Goal: Task Accomplishment & Management: Complete application form

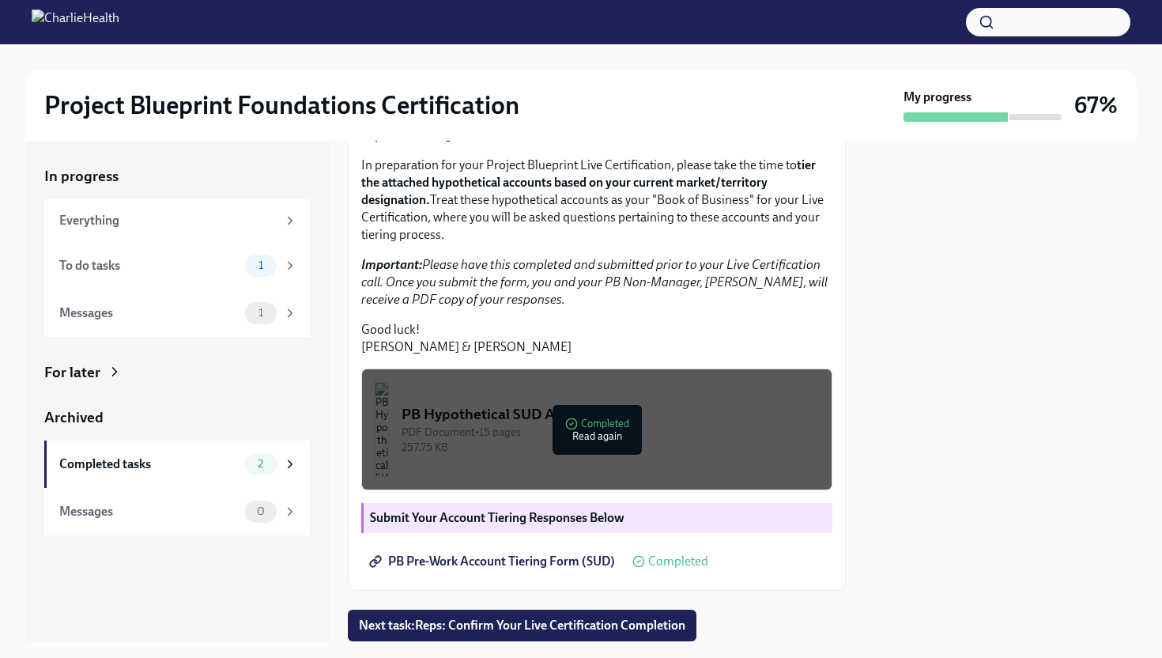
scroll to position [384, 0]
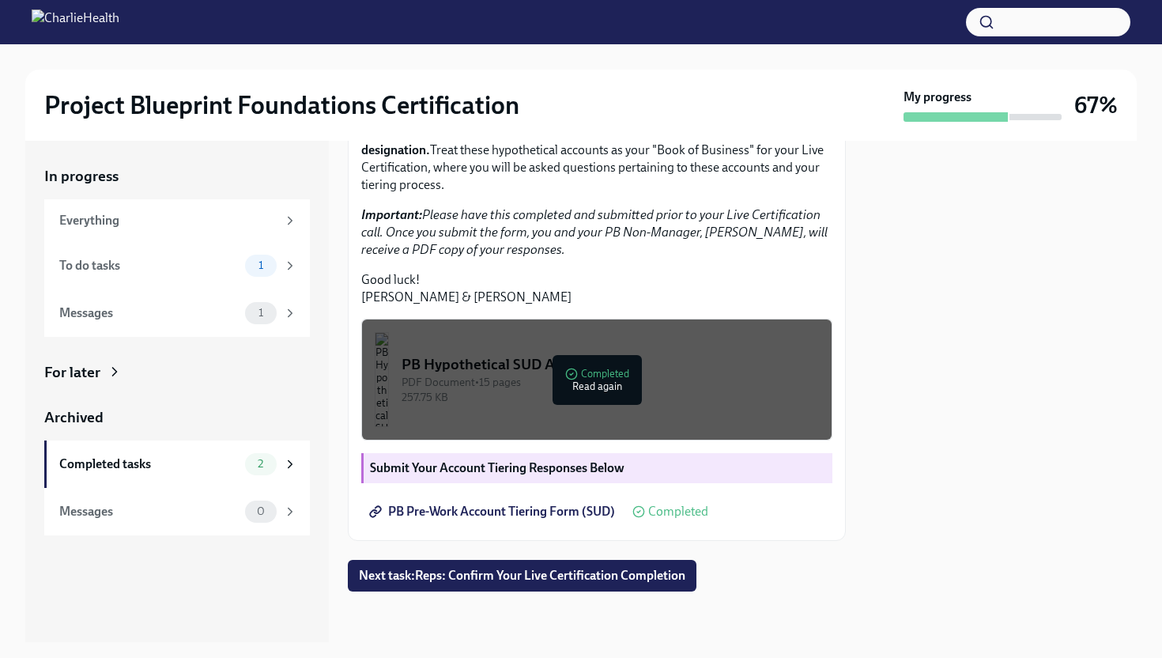
click at [577, 519] on span "PB Pre-Work Account Tiering Form (SUD)" at bounding box center [493, 511] width 243 height 16
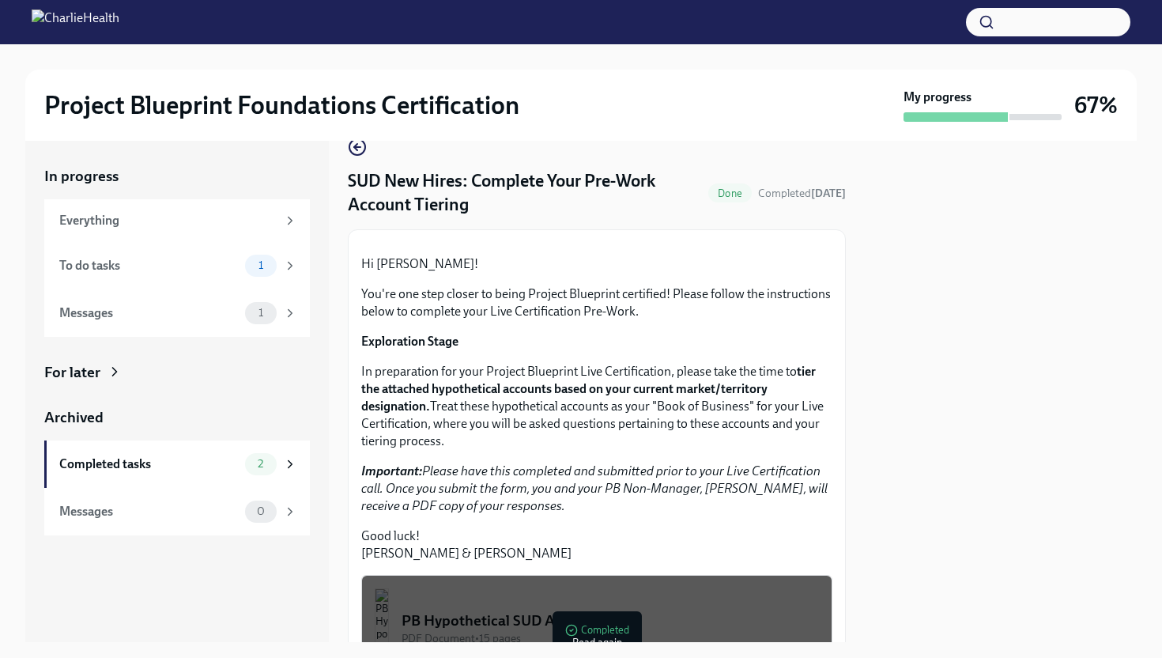
scroll to position [0, 0]
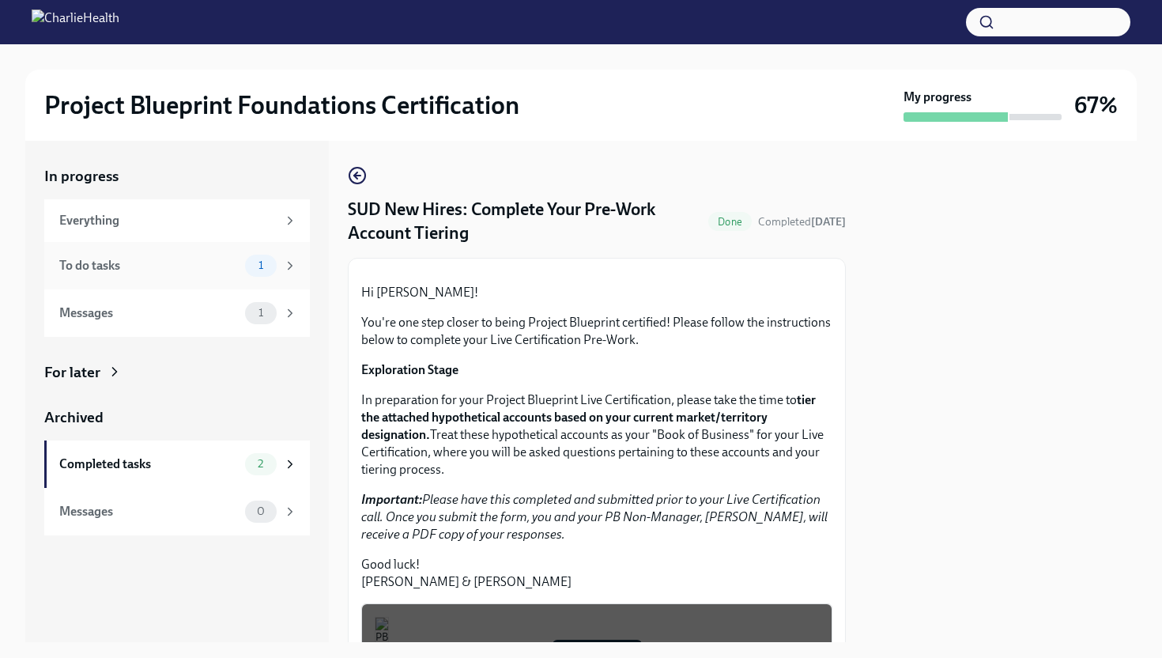
click at [205, 269] on div "To do tasks" at bounding box center [148, 265] width 179 height 17
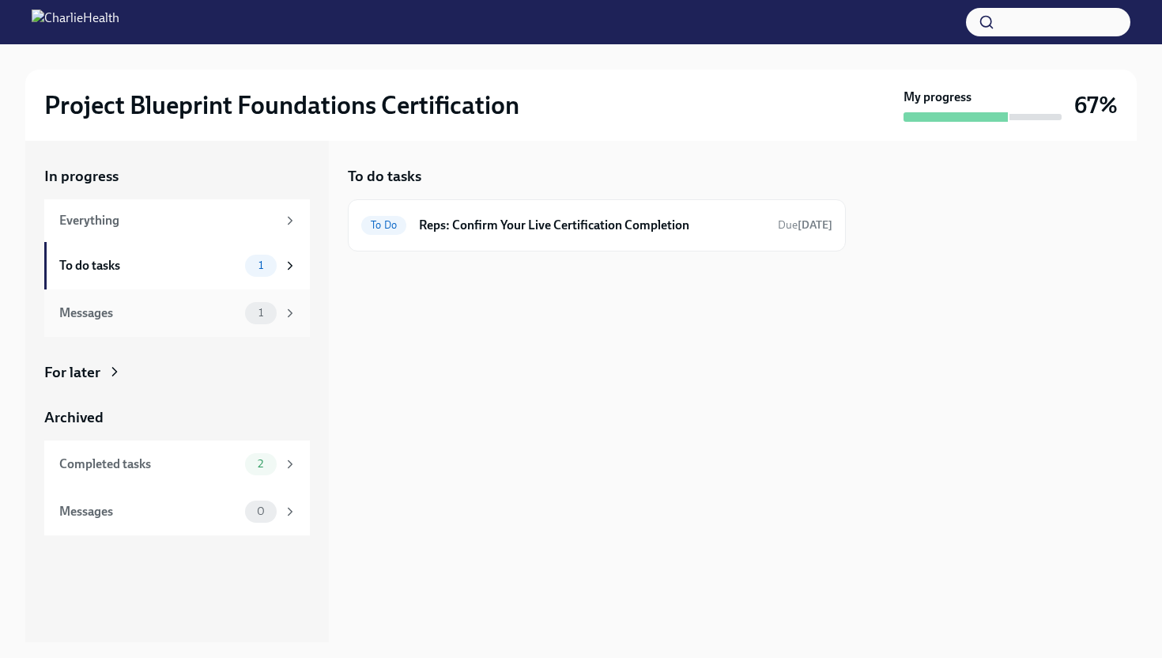
click at [151, 320] on div "Messages" at bounding box center [148, 312] width 179 height 17
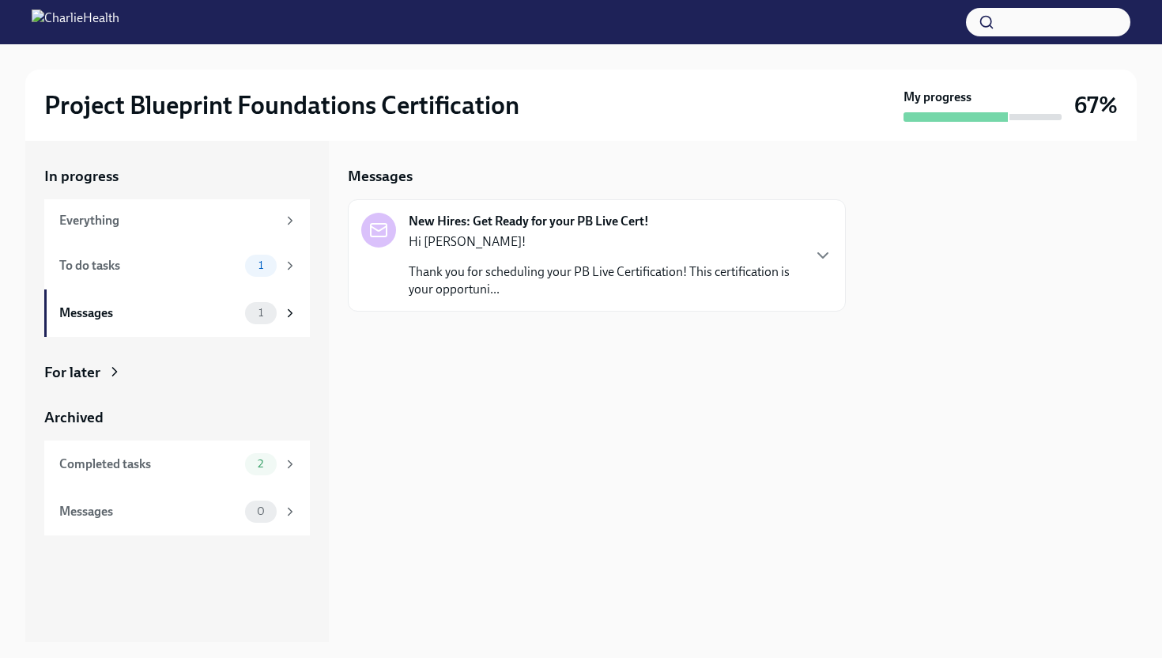
click at [533, 244] on p "Hi [PERSON_NAME]!" at bounding box center [605, 241] width 392 height 17
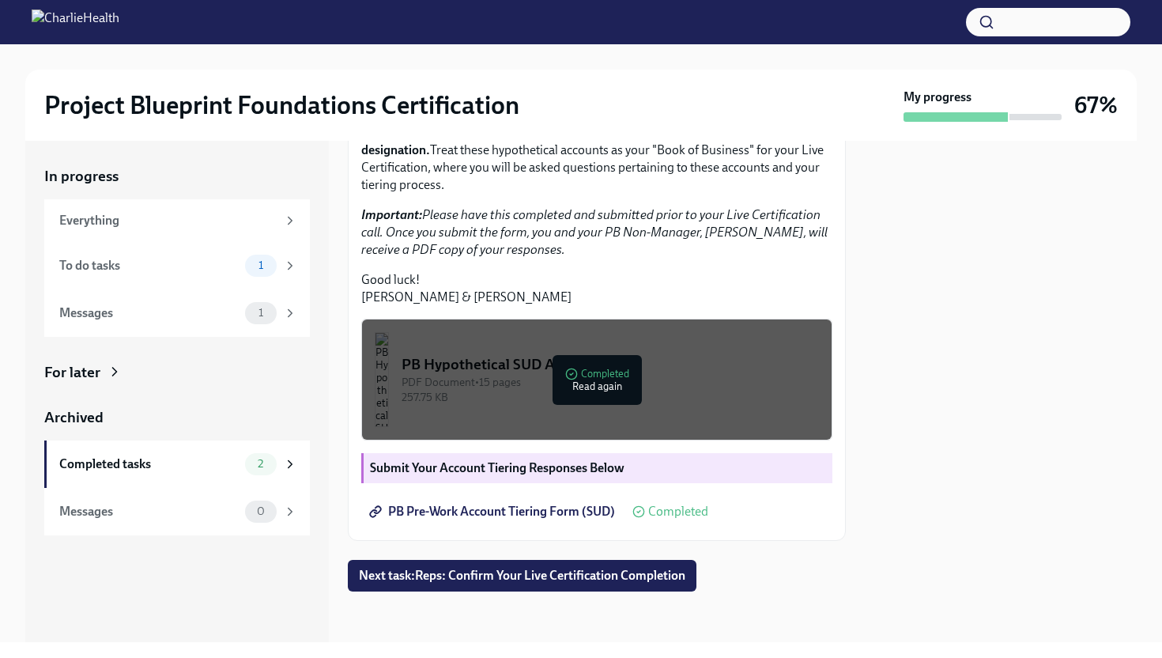
scroll to position [382, 0]
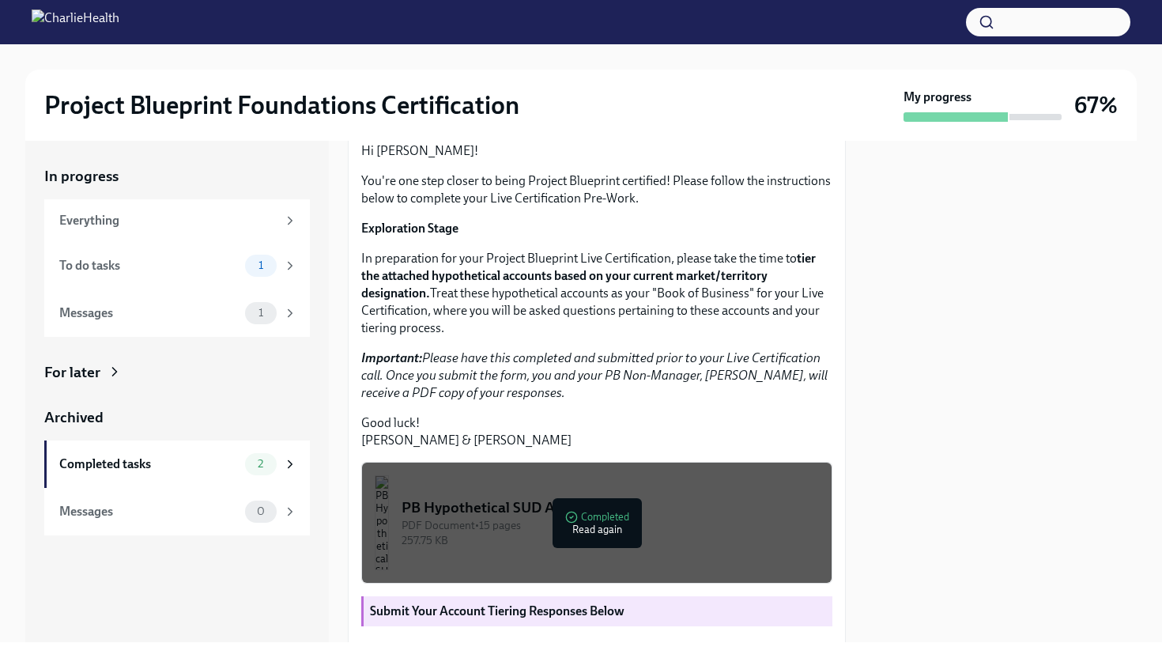
scroll to position [396, 0]
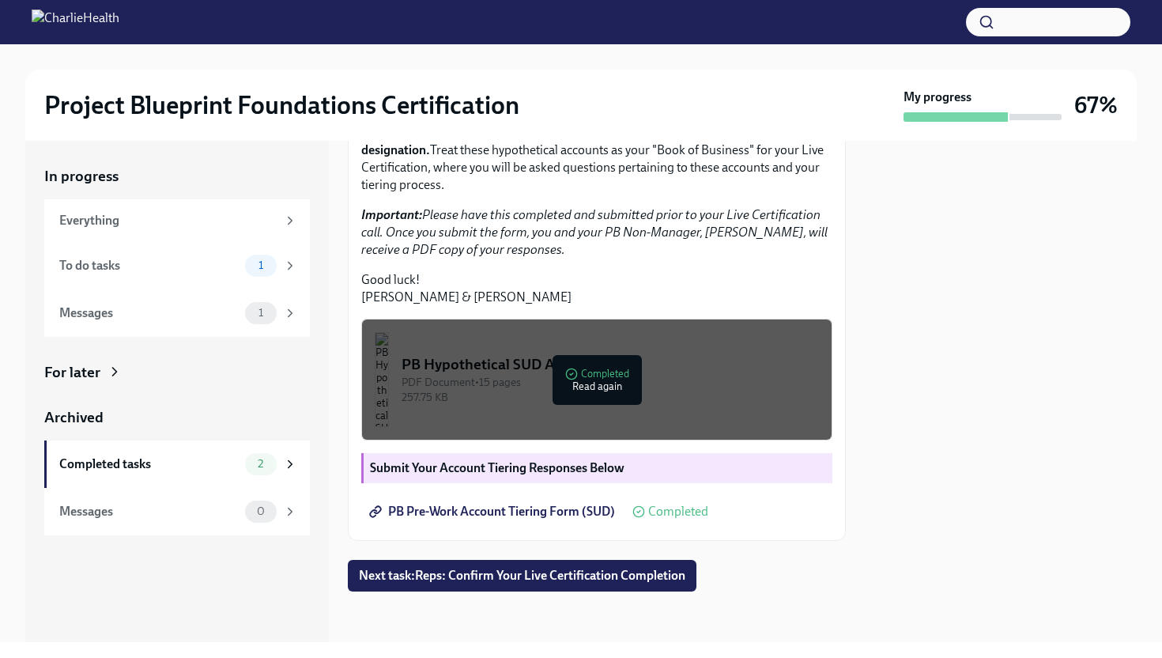
click at [499, 518] on span "PB Pre-Work Account Tiering Form (SUD)" at bounding box center [493, 511] width 243 height 16
